Goal: Task Accomplishment & Management: Use online tool/utility

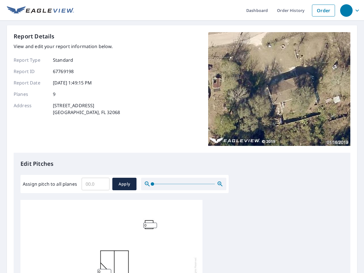
click at [182, 137] on div "Report Details View and edit your report information below. Report Type Standar…" at bounding box center [182, 92] width 337 height 121
click at [346, 10] on div "button" at bounding box center [346, 10] width 13 height 13
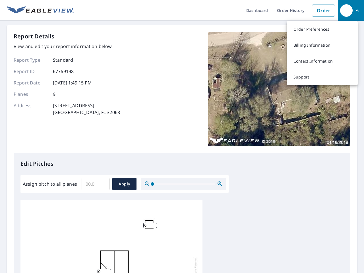
click at [96, 184] on input "Assign pitch to all planes" at bounding box center [96, 184] width 28 height 16
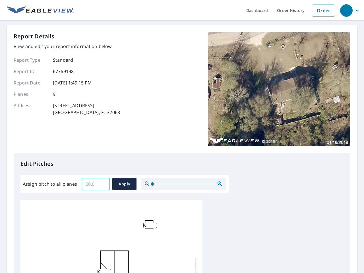
click at [124, 184] on span "Apply" at bounding box center [124, 184] width 15 height 7
click at [220, 184] on icon "button" at bounding box center [220, 184] width 7 height 7
